Goal: Transaction & Acquisition: Purchase product/service

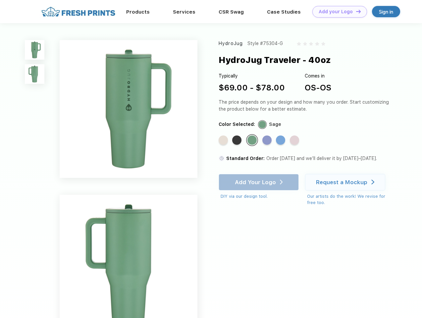
click at [337, 12] on link "Add your Logo Design Tool" at bounding box center [339, 12] width 55 height 12
click at [0, 0] on div "Design Tool" at bounding box center [0, 0] width 0 height 0
click at [355, 11] on link "Add your Logo Design Tool" at bounding box center [339, 12] width 55 height 12
click at [35, 50] on img at bounding box center [35, 50] width 20 height 20
click at [35, 74] on img at bounding box center [35, 74] width 20 height 20
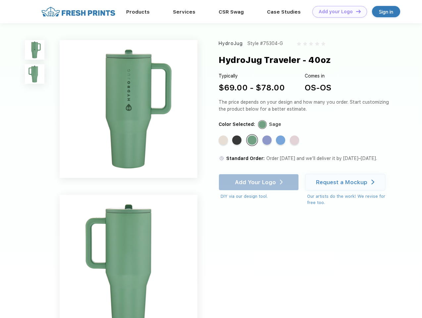
click at [224, 140] on div "Standard Color" at bounding box center [223, 139] width 9 height 9
click at [237, 140] on div "Standard Color" at bounding box center [236, 139] width 9 height 9
click at [253, 140] on div "Standard Color" at bounding box center [251, 139] width 9 height 9
click at [268, 140] on div "Standard Color" at bounding box center [266, 139] width 9 height 9
click at [281, 140] on div "Standard Color" at bounding box center [280, 139] width 9 height 9
